Goal: Navigation & Orientation: Find specific page/section

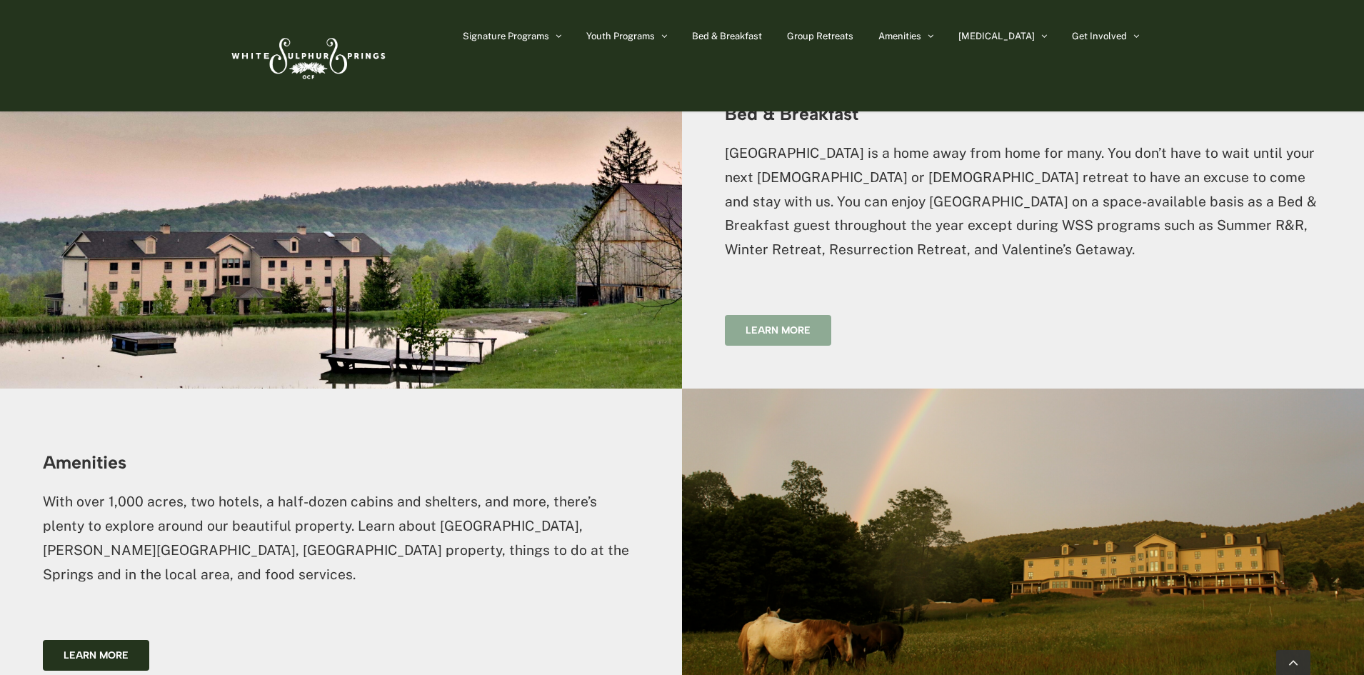
scroll to position [2428, 0]
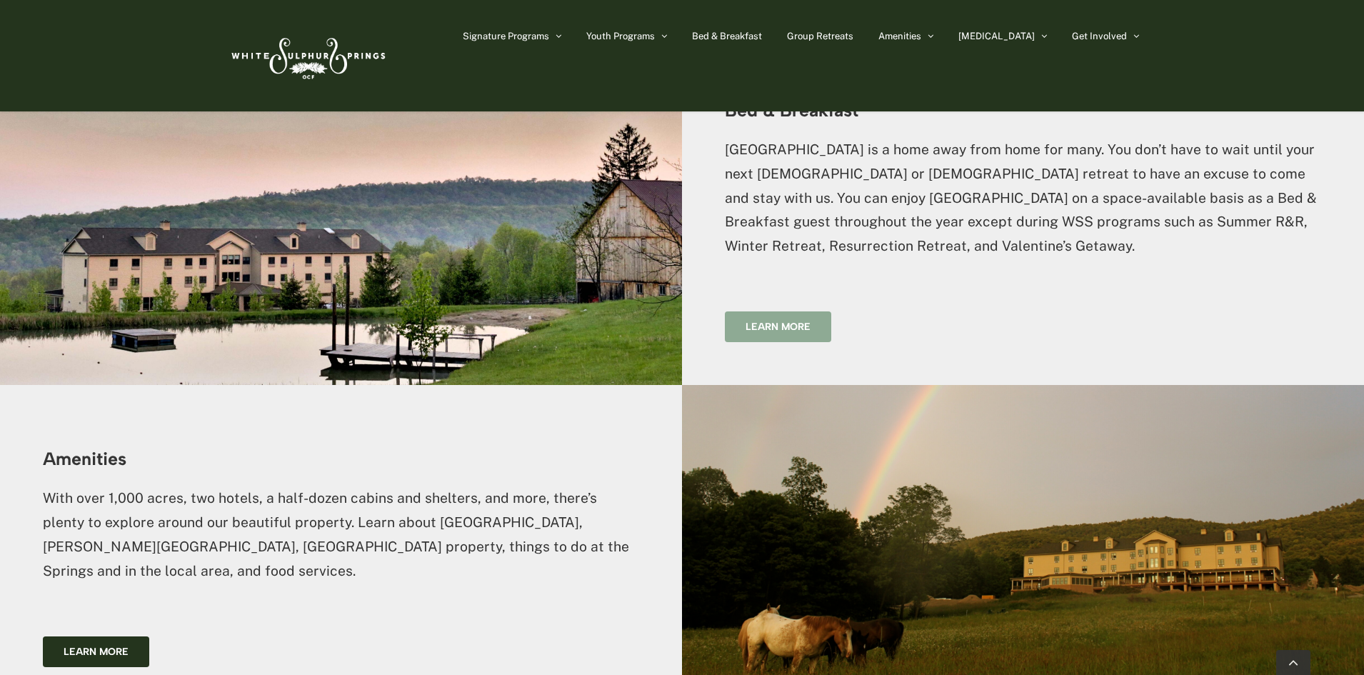
click at [767, 321] on span "Learn more" at bounding box center [778, 327] width 65 height 12
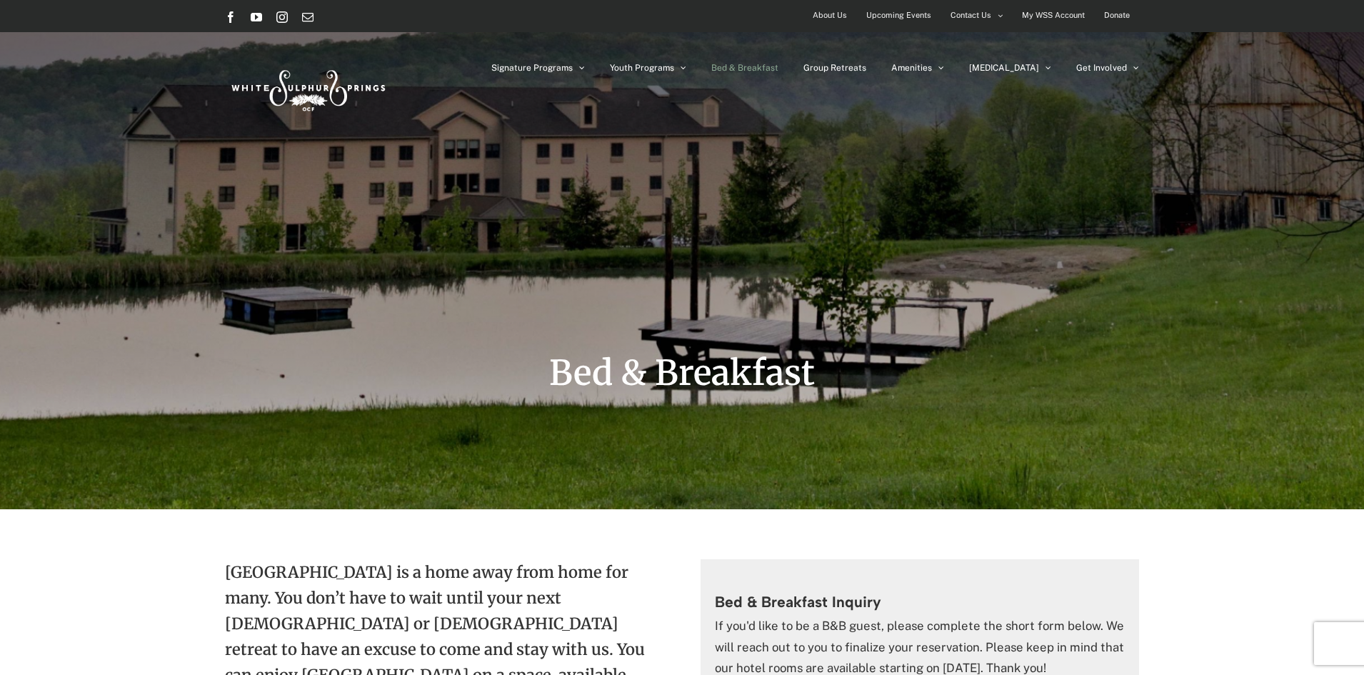
click at [779, 68] on span "Bed & Breakfast" at bounding box center [744, 68] width 67 height 9
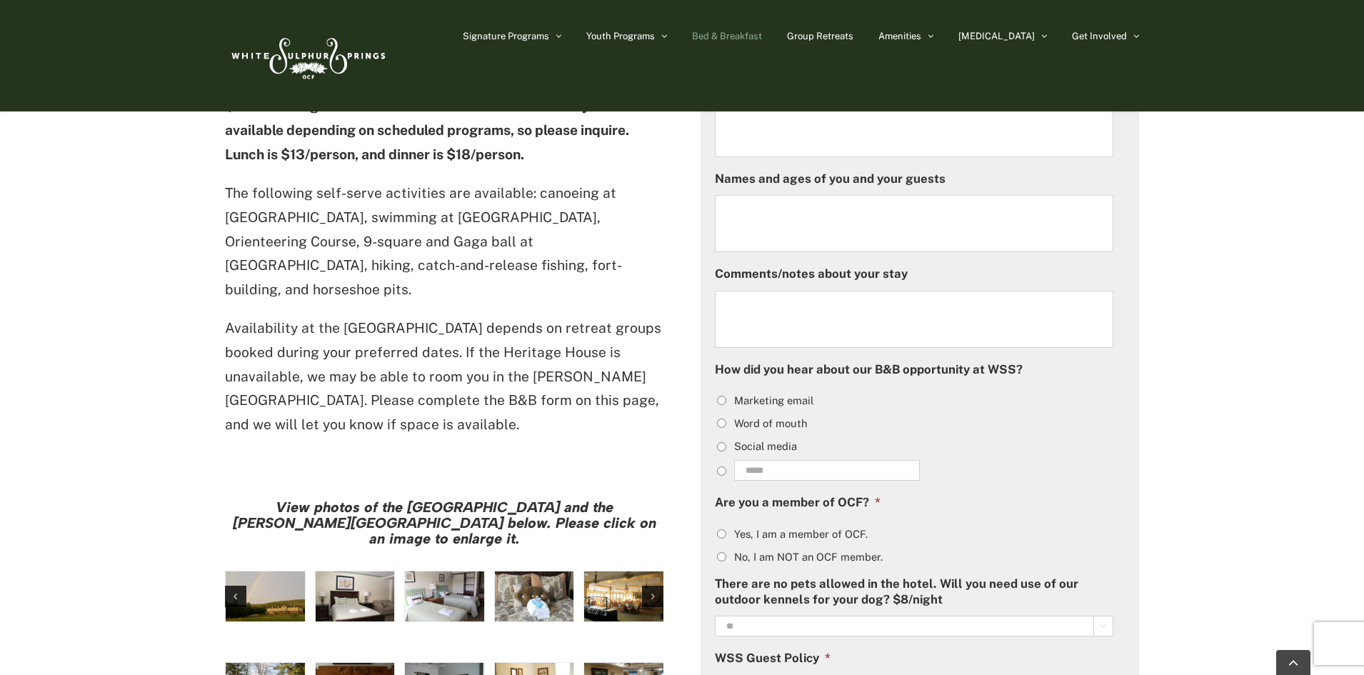
scroll to position [857, 0]
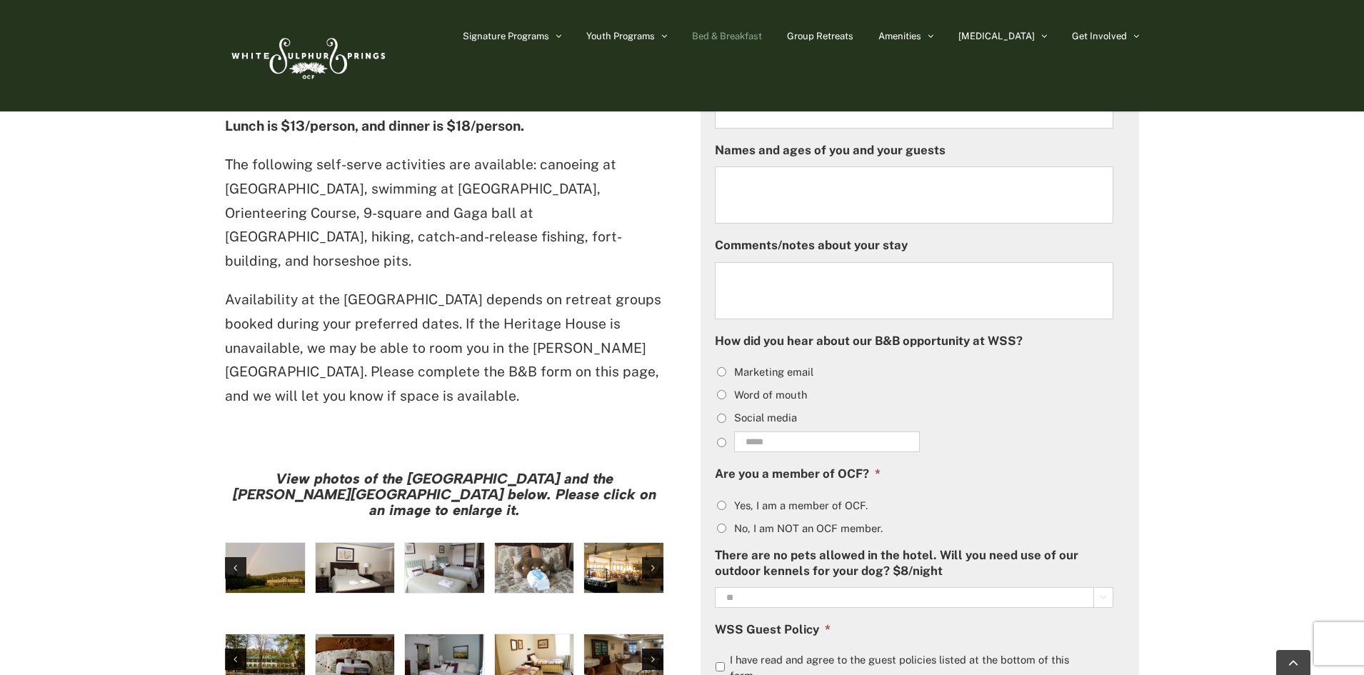
click at [273, 543] on img "large-heritage" at bounding box center [265, 568] width 79 height 50
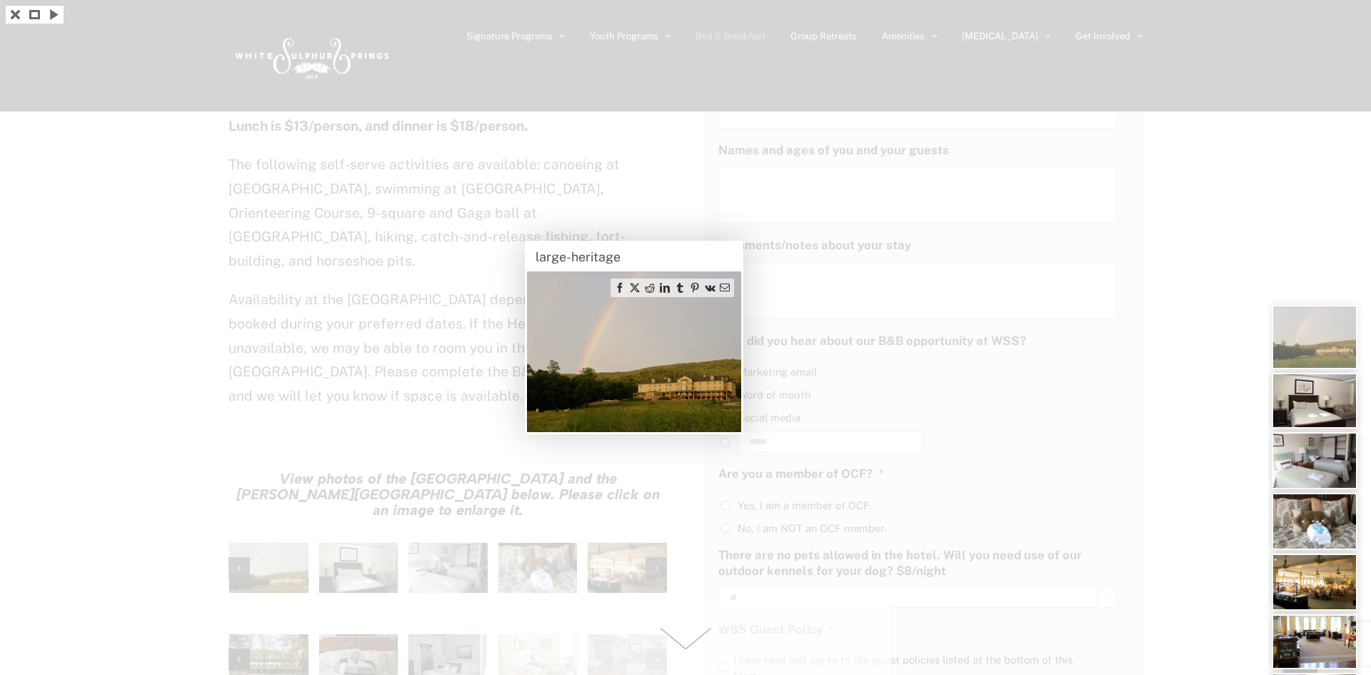
click at [363, 496] on div at bounding box center [685, 337] width 1371 height 675
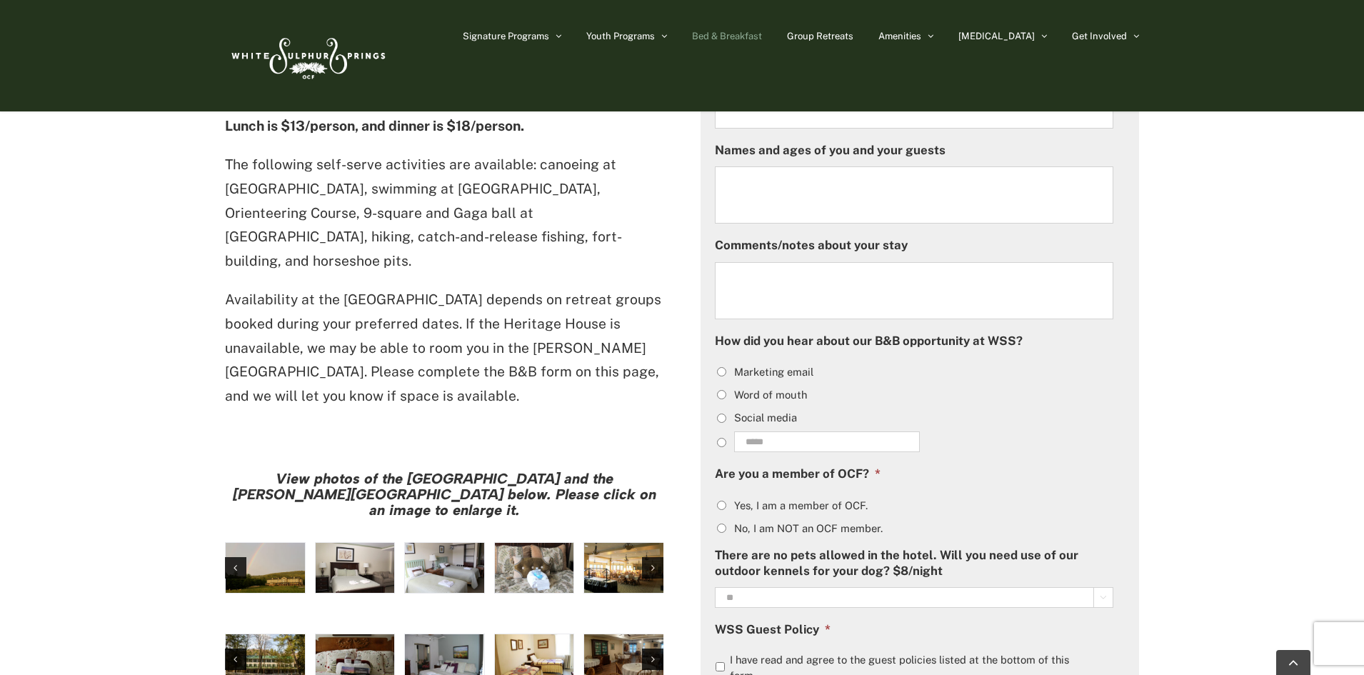
click at [364, 543] on img "hh-5" at bounding box center [355, 568] width 79 height 50
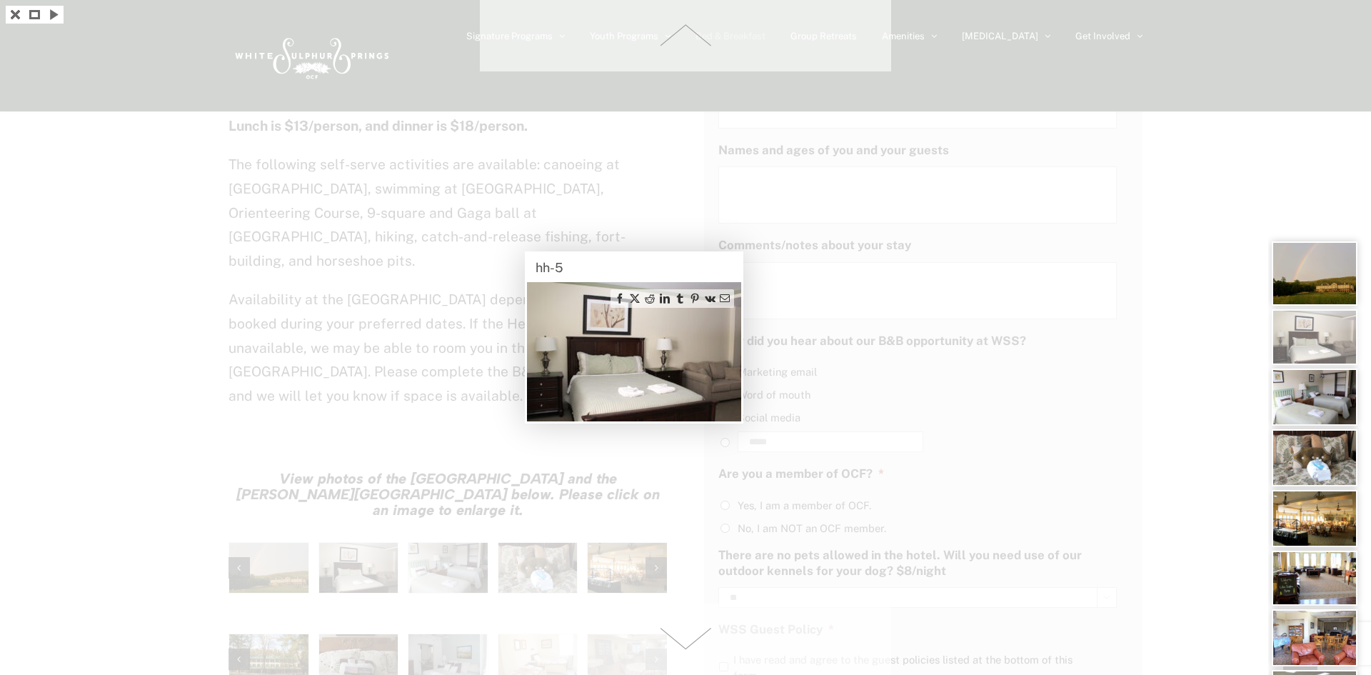
click at [433, 497] on div at bounding box center [685, 337] width 1371 height 675
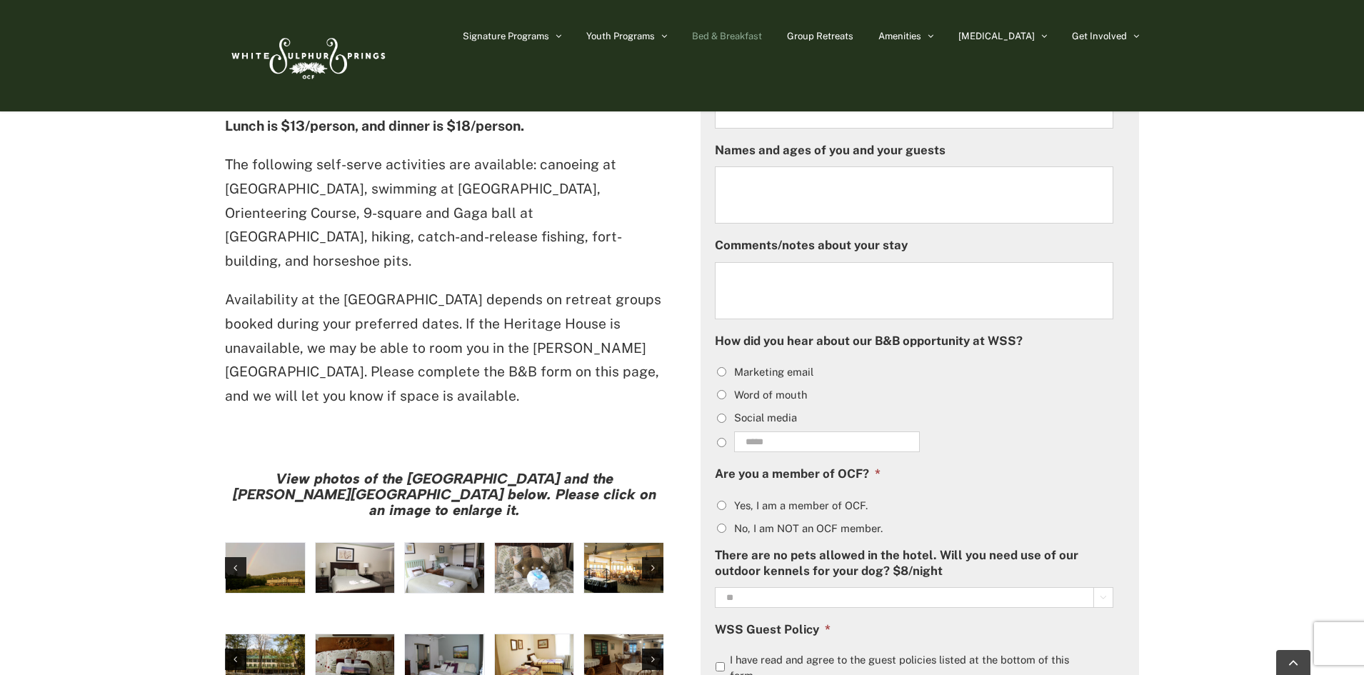
click at [433, 543] on img "hh-4" at bounding box center [444, 568] width 79 height 50
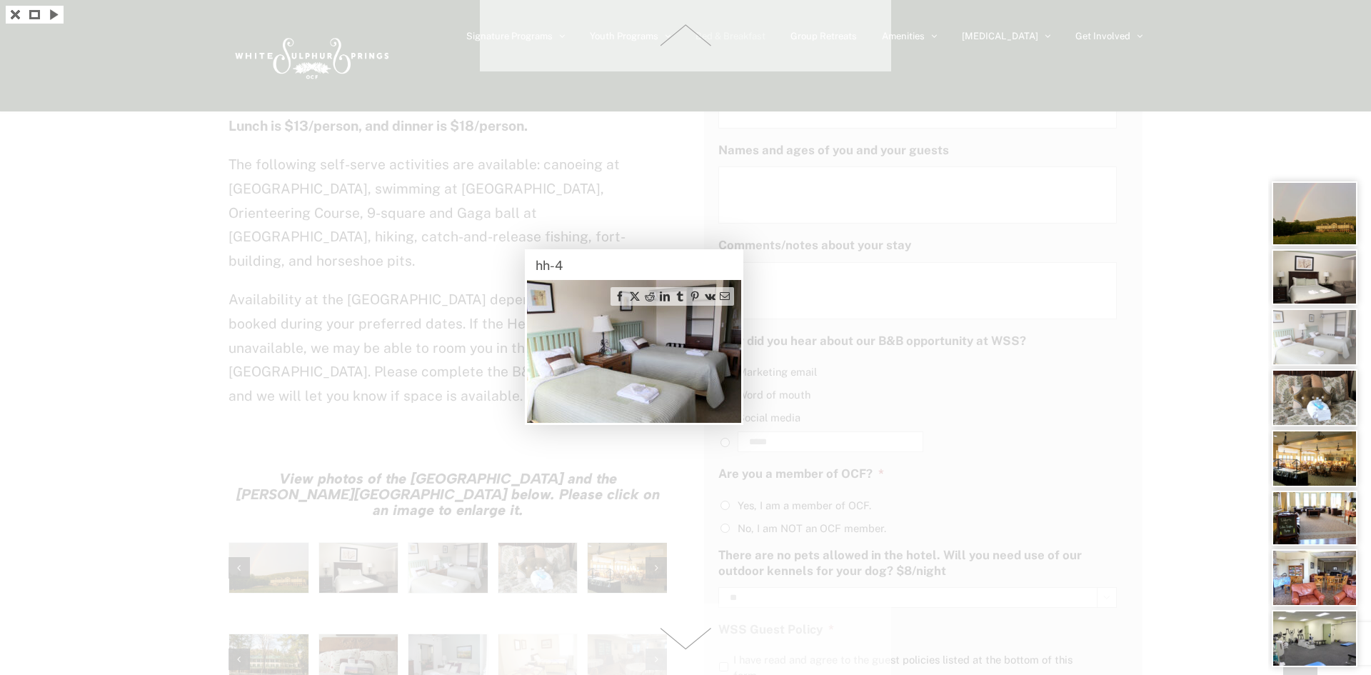
click at [520, 484] on div at bounding box center [685, 337] width 1371 height 675
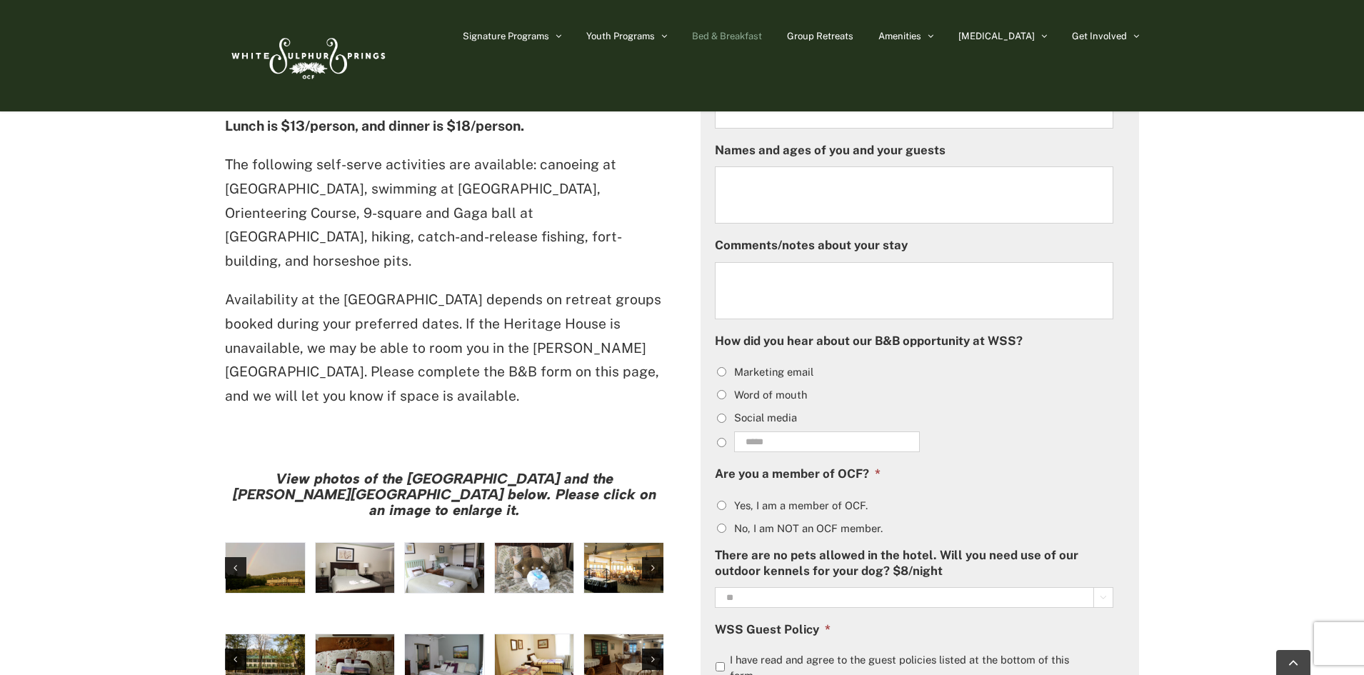
click at [520, 543] on img "hh-3" at bounding box center [534, 568] width 79 height 50
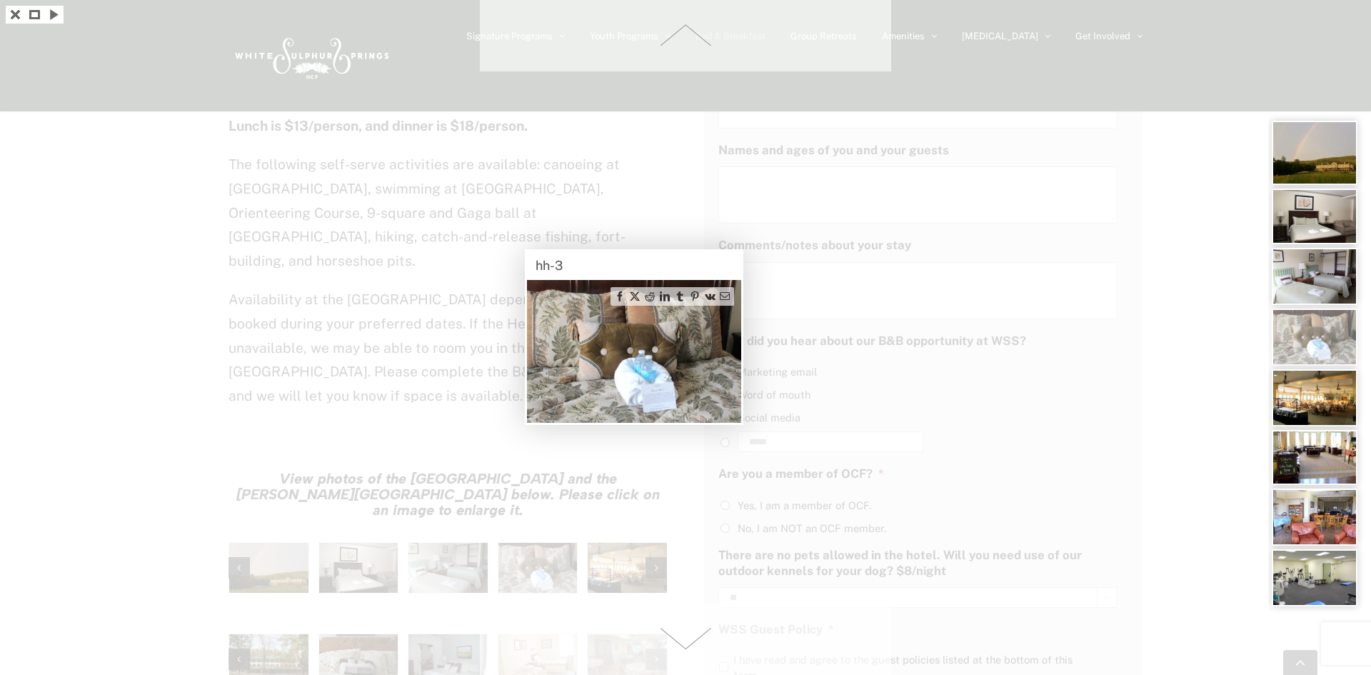
click at [604, 479] on div at bounding box center [685, 337] width 1371 height 675
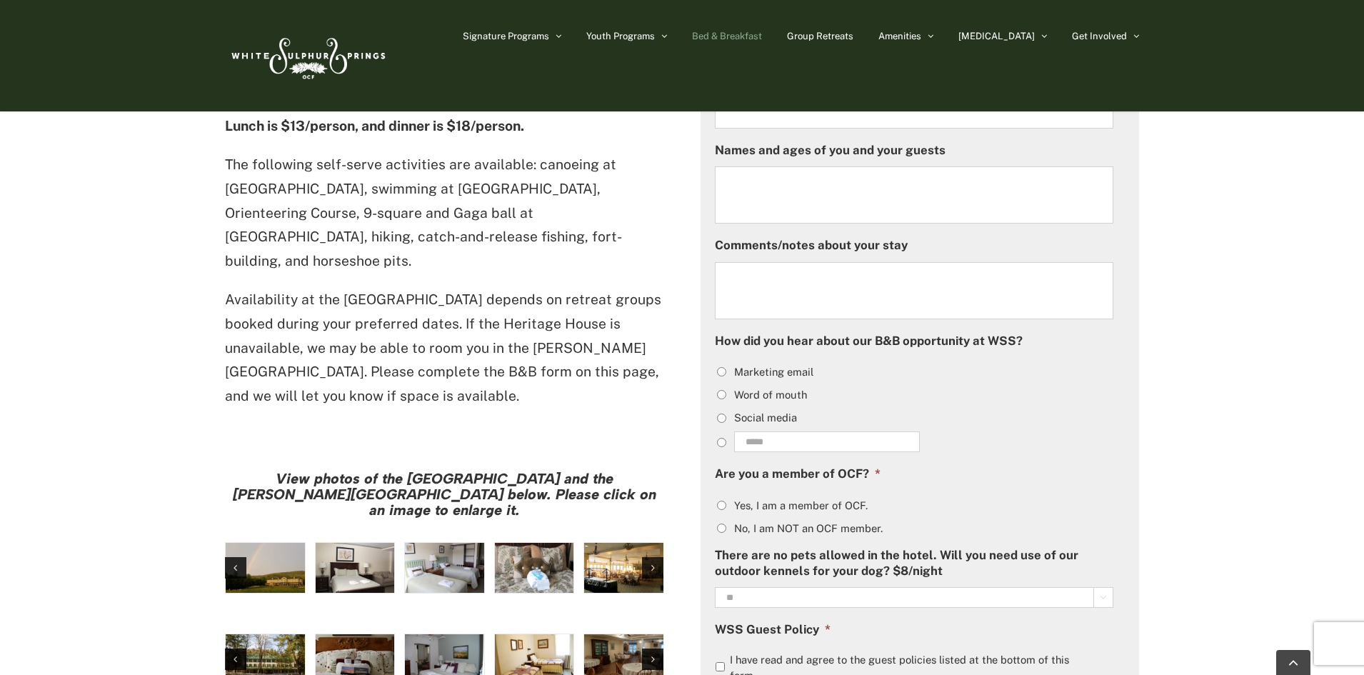
click at [604, 543] on img "hh-7" at bounding box center [623, 568] width 79 height 50
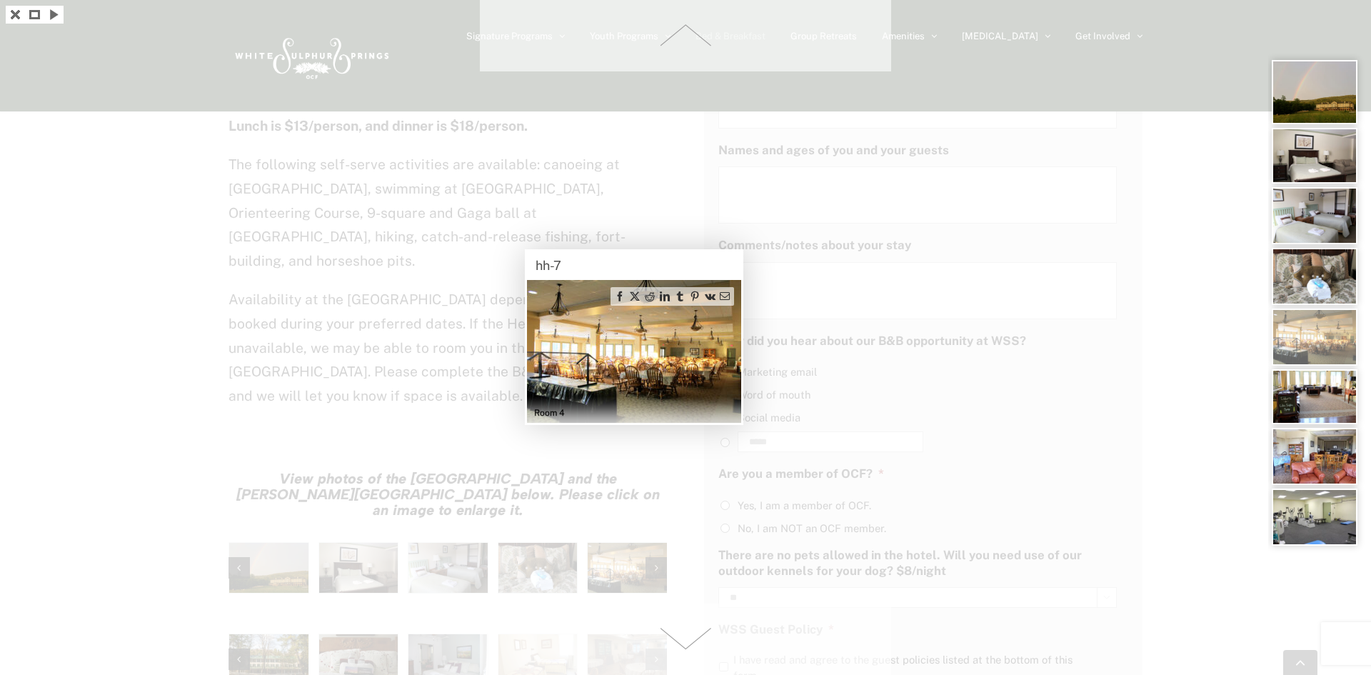
click at [1316, 397] on img at bounding box center [1315, 396] width 86 height 55
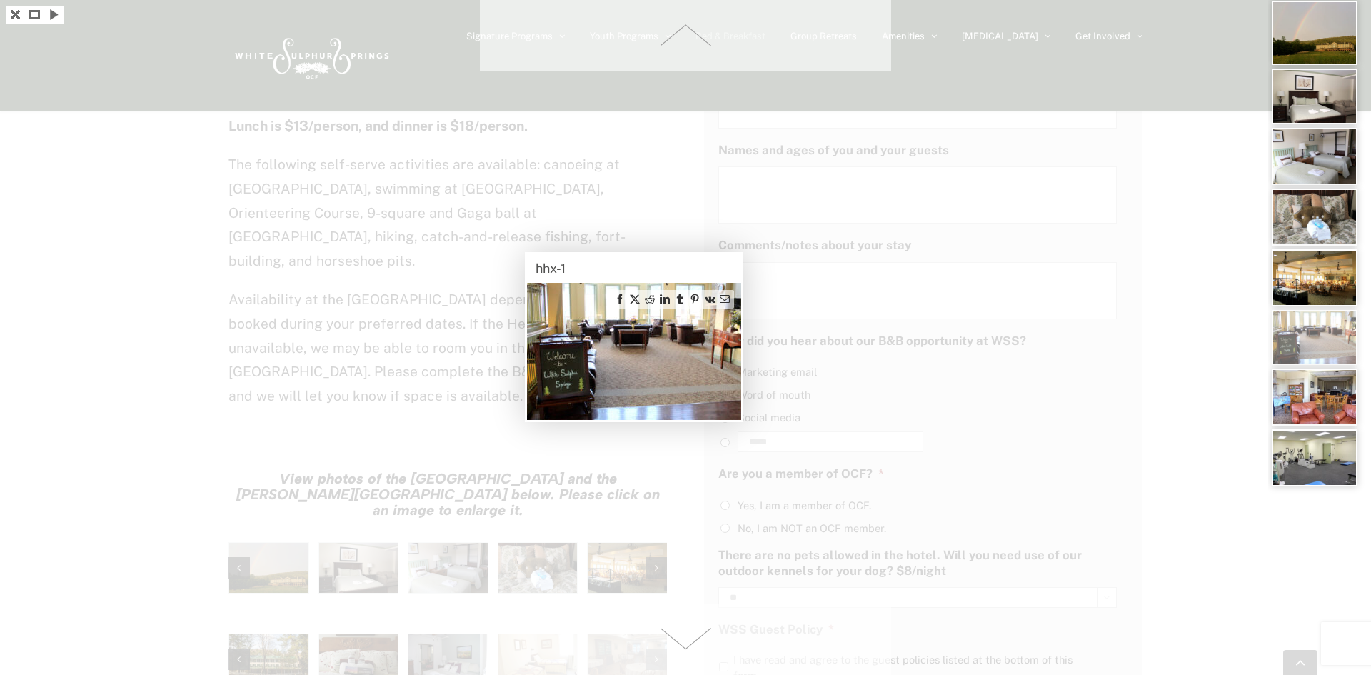
click at [1308, 406] on img at bounding box center [1315, 397] width 86 height 57
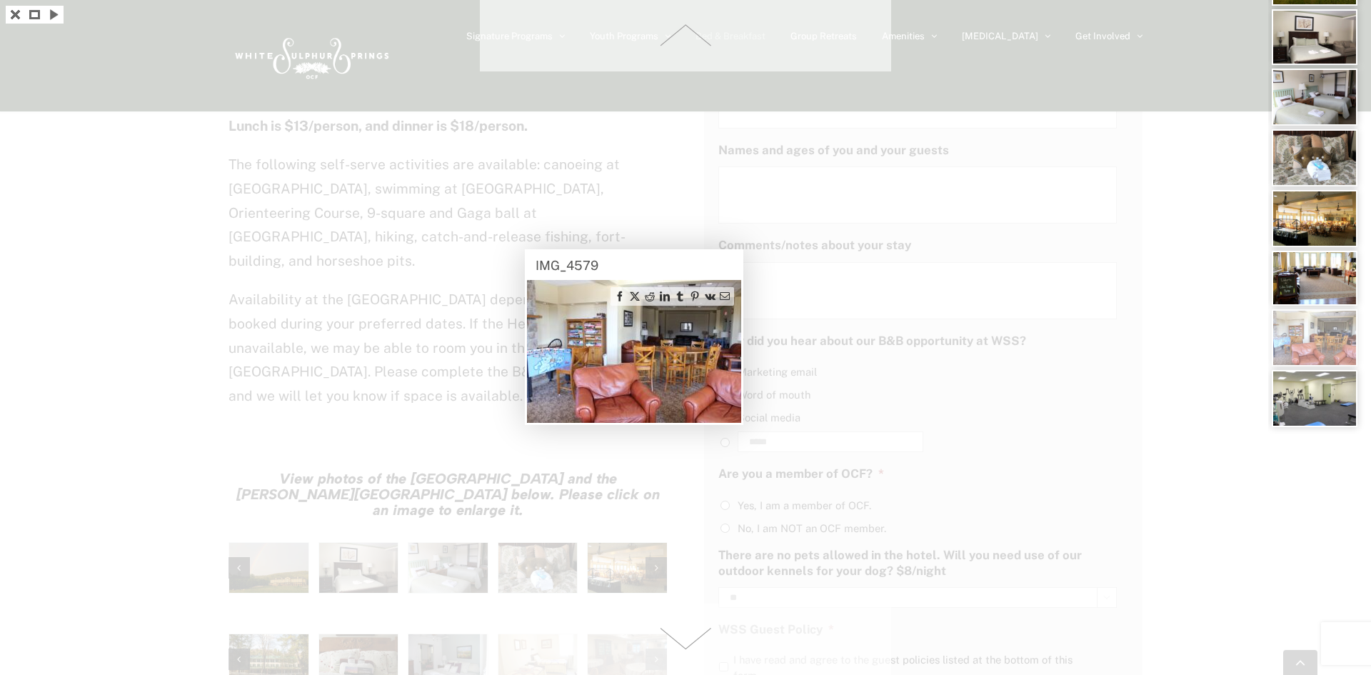
click at [1307, 414] on img at bounding box center [1315, 398] width 86 height 57
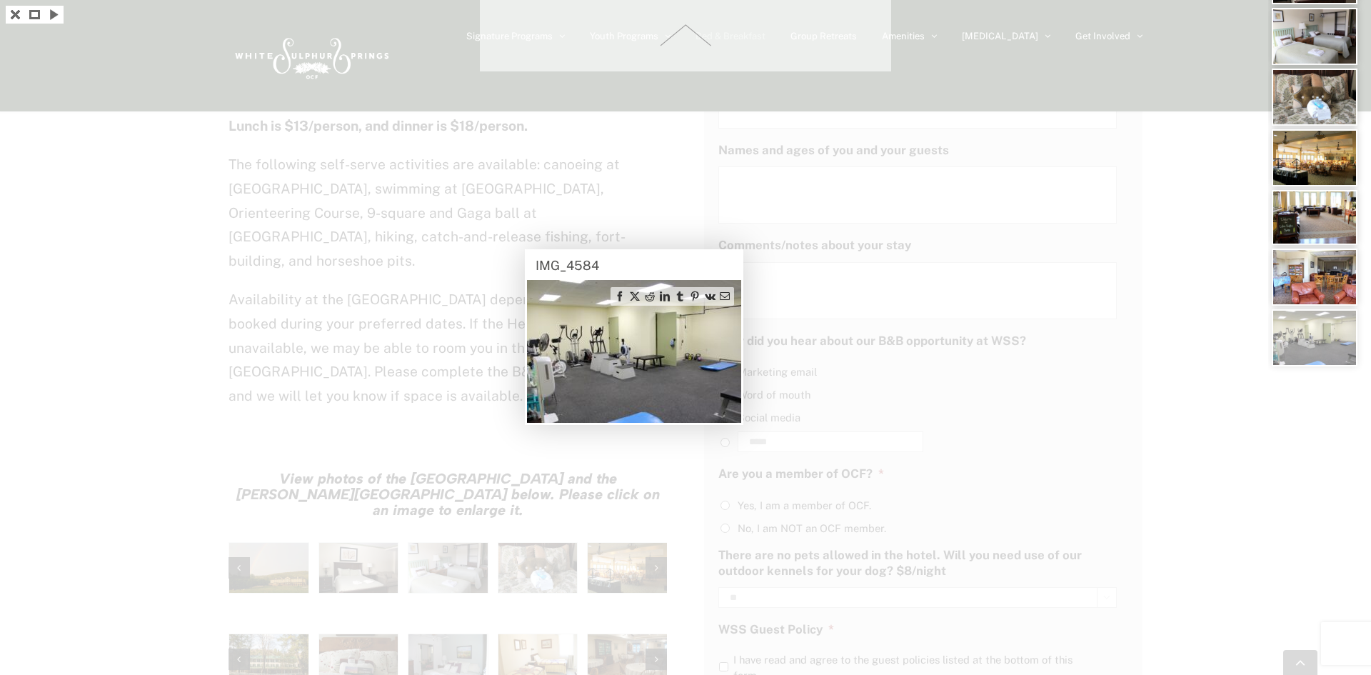
click at [1055, 441] on div at bounding box center [685, 337] width 1371 height 675
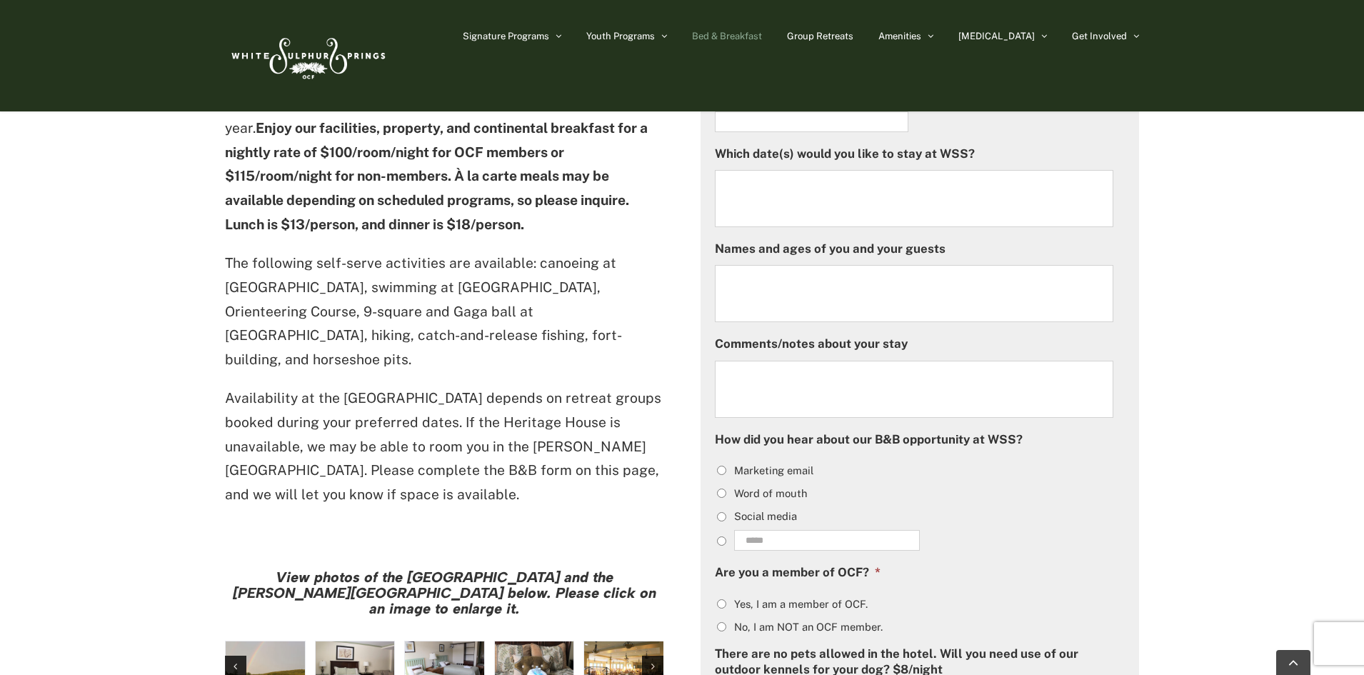
scroll to position [714, 0]
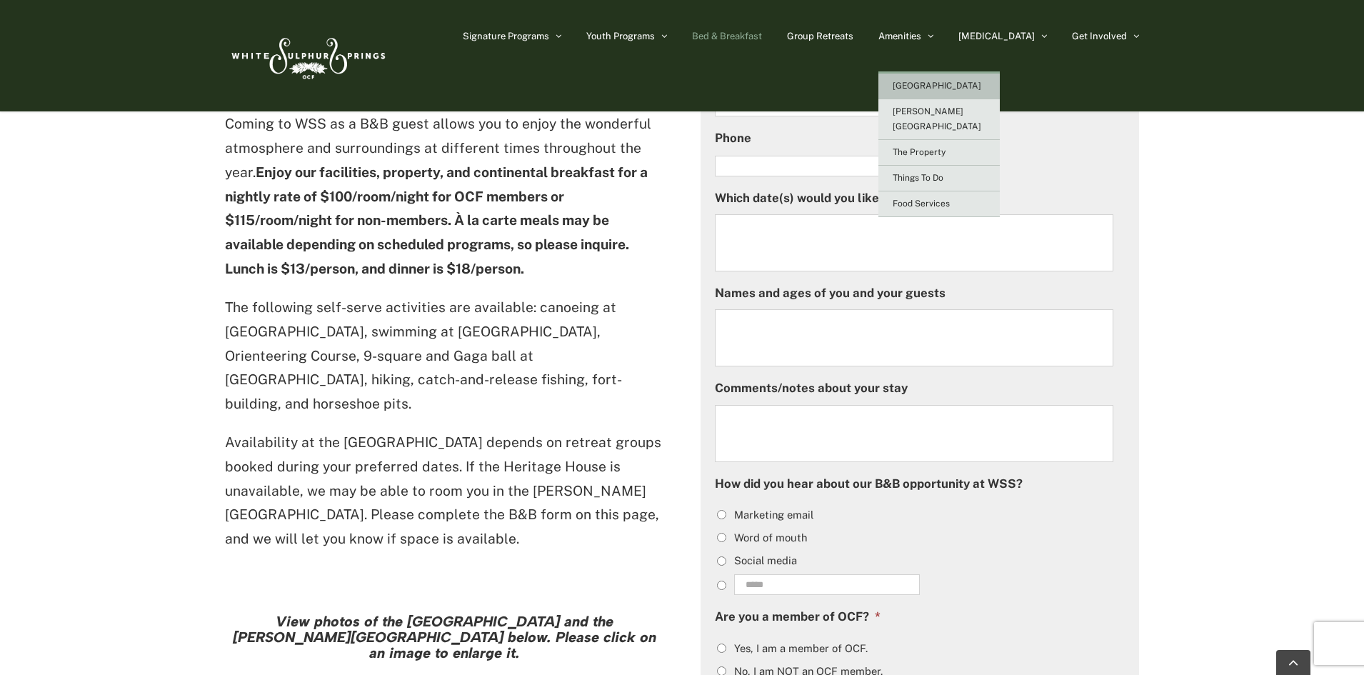
click at [975, 87] on span "[GEOGRAPHIC_DATA]" at bounding box center [937, 86] width 89 height 10
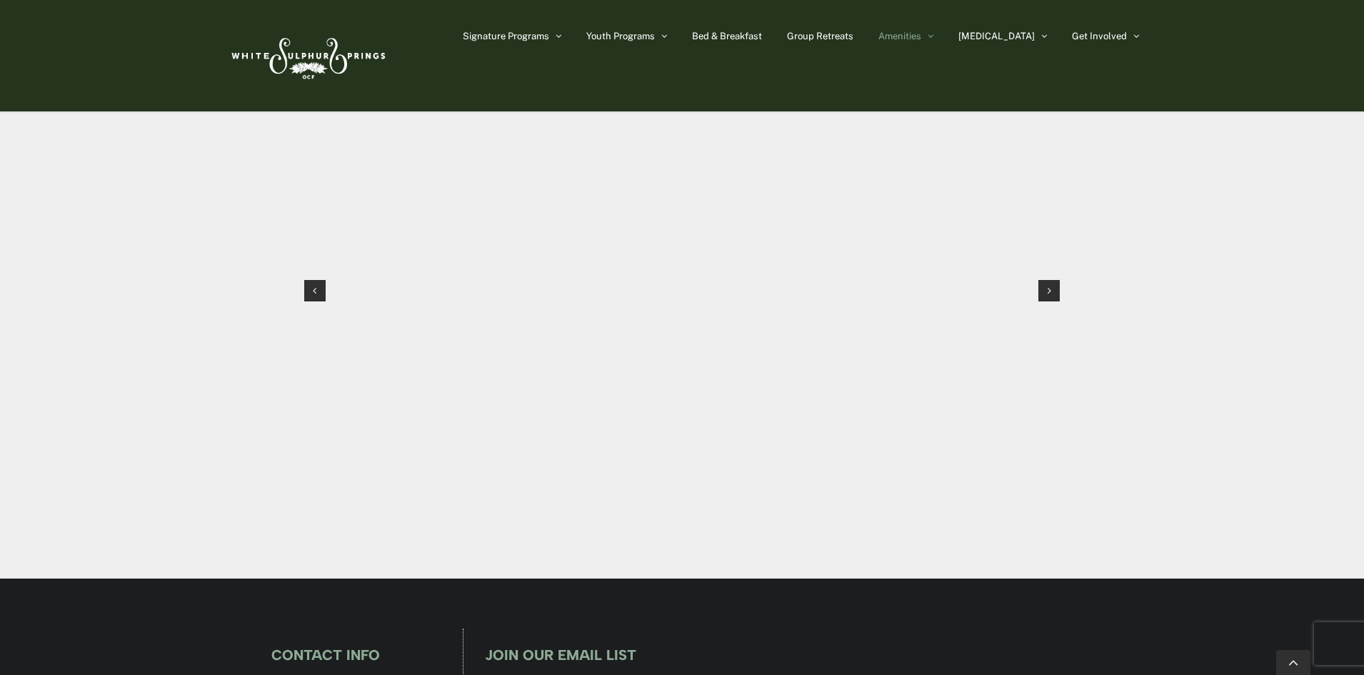
scroll to position [1094, 0]
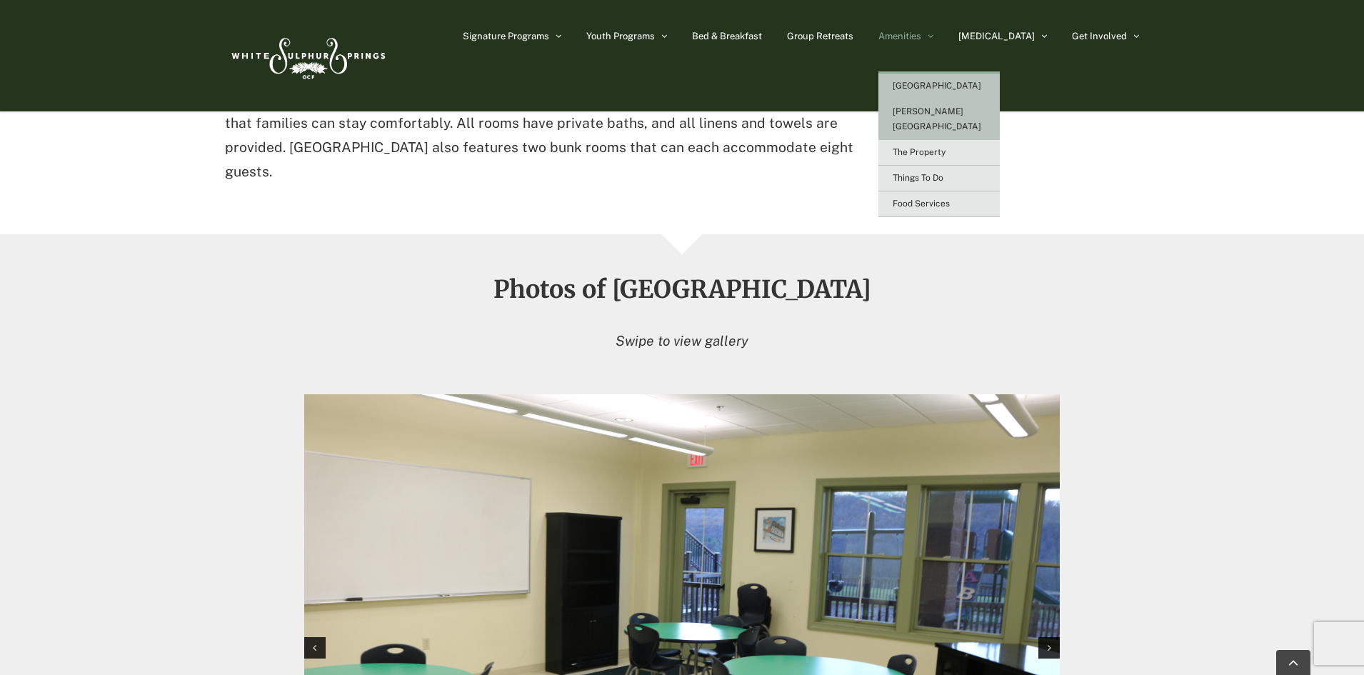
click at [967, 110] on span "[PERSON_NAME][GEOGRAPHIC_DATA]" at bounding box center [937, 118] width 89 height 25
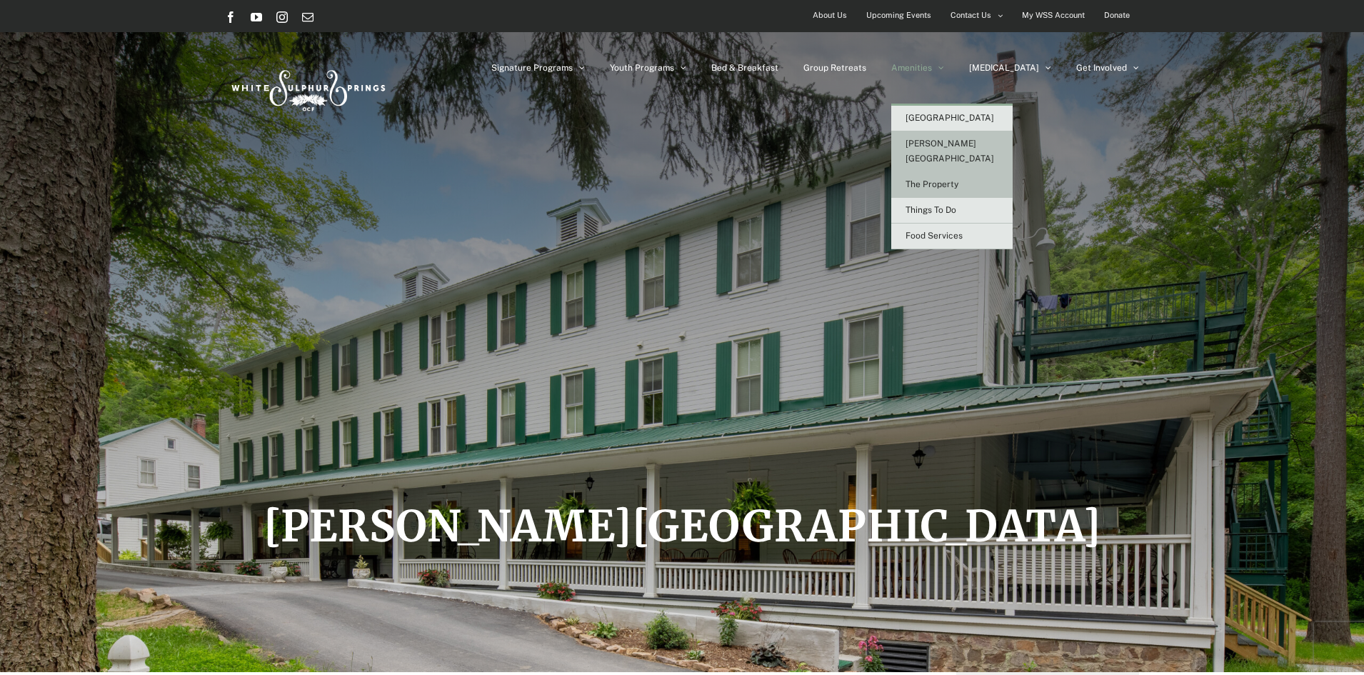
click at [958, 179] on span "The Property" at bounding box center [932, 184] width 53 height 10
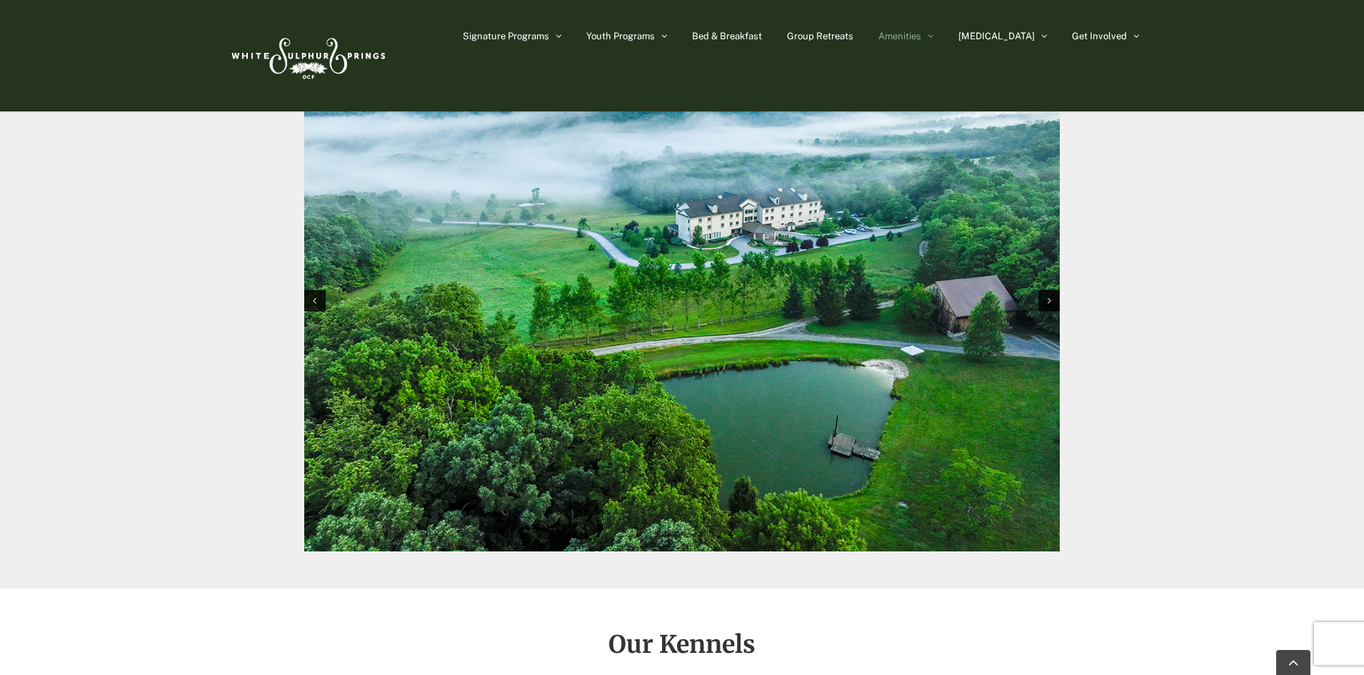
scroll to position [1500, 0]
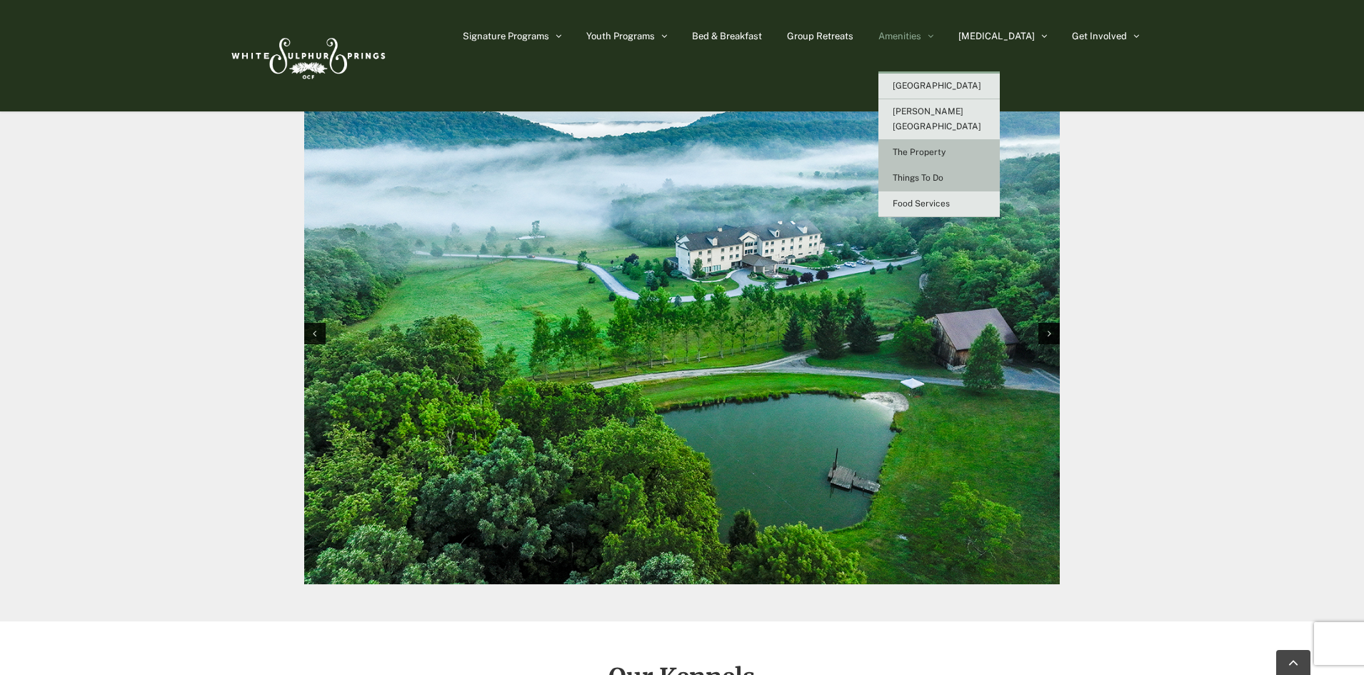
click at [943, 173] on span "Things To Do" at bounding box center [918, 178] width 51 height 10
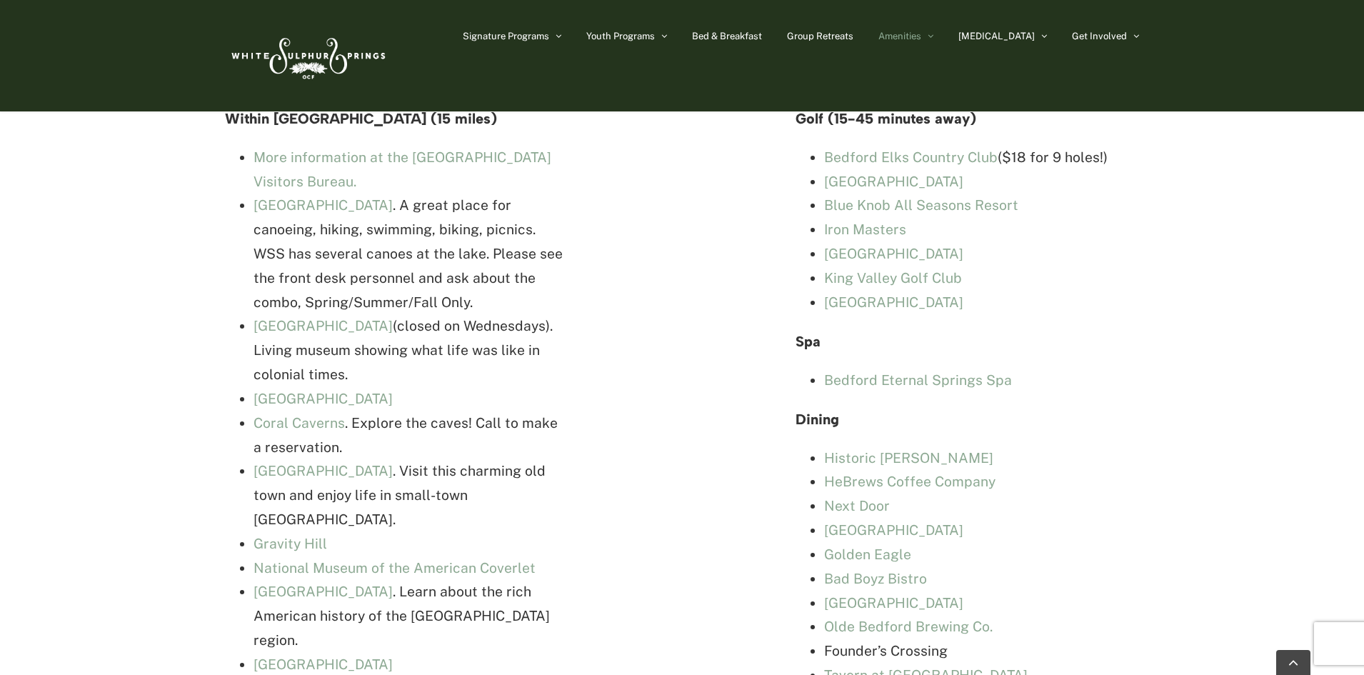
scroll to position [3285, 0]
click at [345, 390] on link "[GEOGRAPHIC_DATA]" at bounding box center [323, 398] width 139 height 16
